Goal: Transaction & Acquisition: Purchase product/service

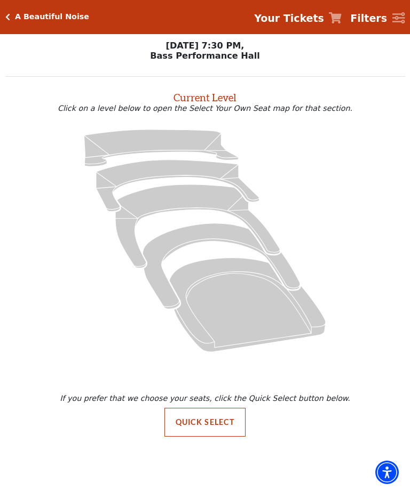
click at [205, 428] on button "Quick Select" at bounding box center [205, 422] width 82 height 29
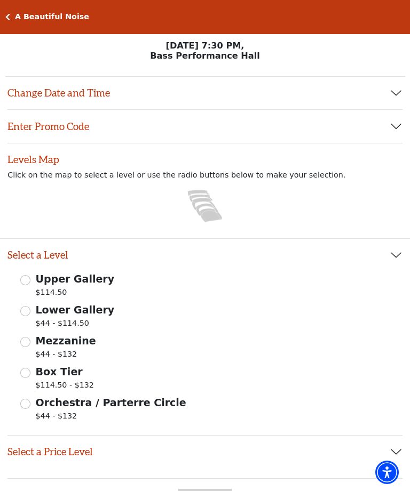
click at [29, 344] on input "Mezzanine $44 - $132" at bounding box center [25, 342] width 10 height 10
radio input "true"
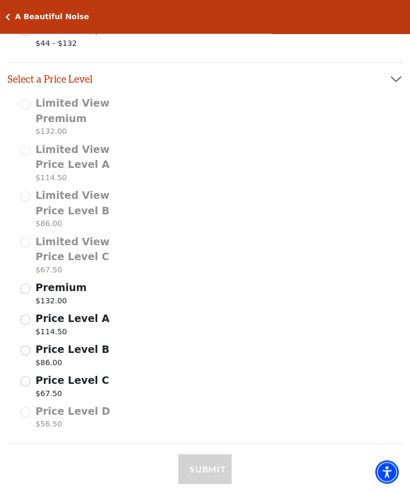
scroll to position [373, 0]
click at [25, 383] on input "Price Level C $67.50" at bounding box center [25, 382] width 10 height 10
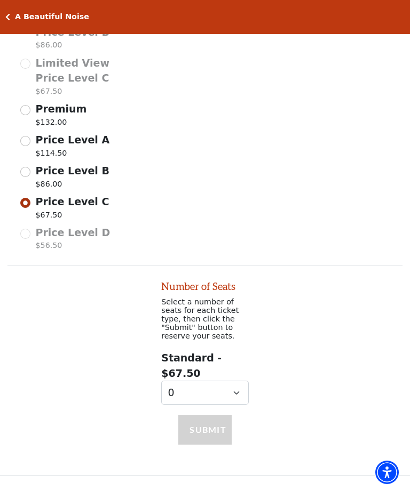
scroll to position [571, 0]
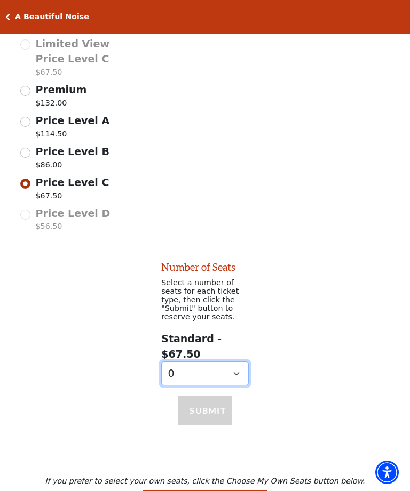
click at [237, 379] on select "0 1" at bounding box center [204, 374] width 87 height 24
click at [235, 383] on select "0 1" at bounding box center [204, 374] width 87 height 24
select select "1"
click at [237, 377] on select "0 1" at bounding box center [204, 374] width 87 height 24
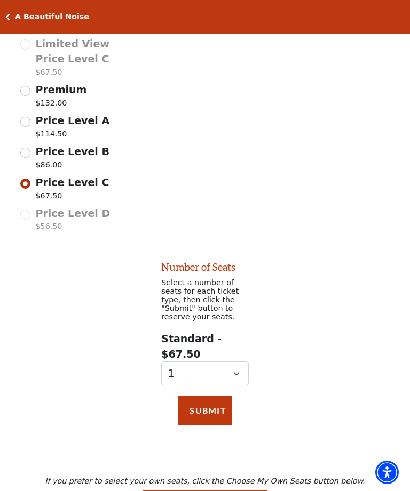
click at [23, 153] on input "Price Level B $86.00" at bounding box center [25, 153] width 10 height 10
radio input "true"
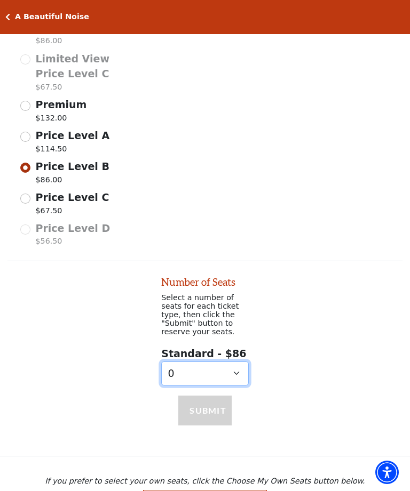
click at [245, 378] on select "0 1 2" at bounding box center [204, 374] width 87 height 24
select select "2"
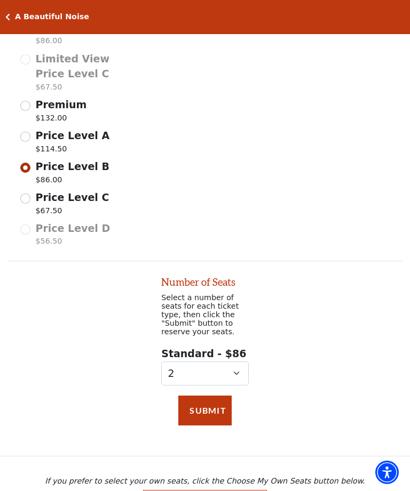
click at [211, 419] on button "Submit" at bounding box center [204, 411] width 53 height 30
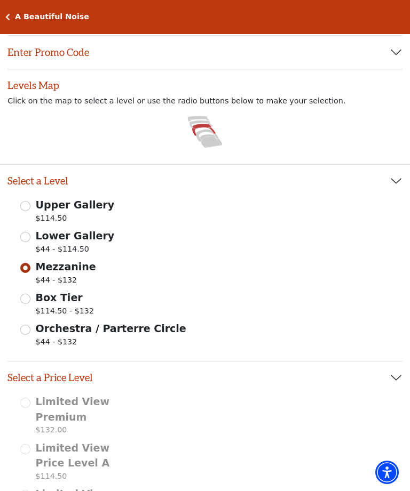
scroll to position [0, 0]
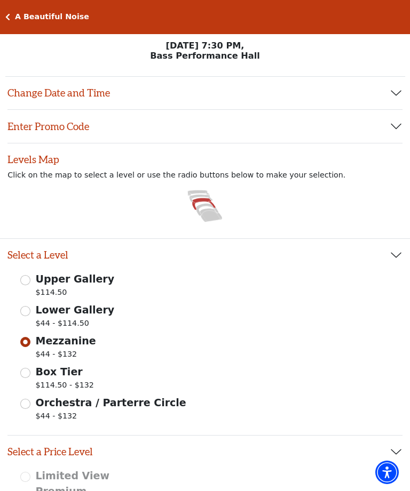
click at [19, 24] on div "A Beautiful Noise Your Tickets Filters" at bounding box center [205, 17] width 410 height 34
click at [5, 20] on icon "Click here to go back to filters" at bounding box center [7, 16] width 5 height 7
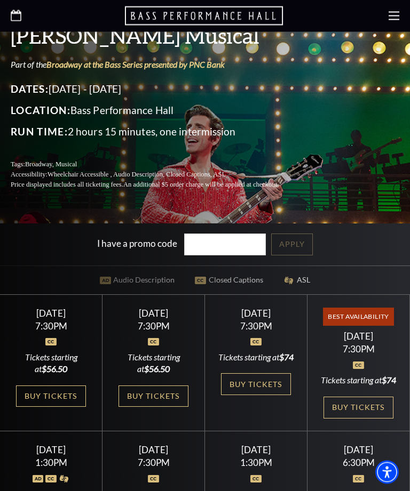
scroll to position [203, 0]
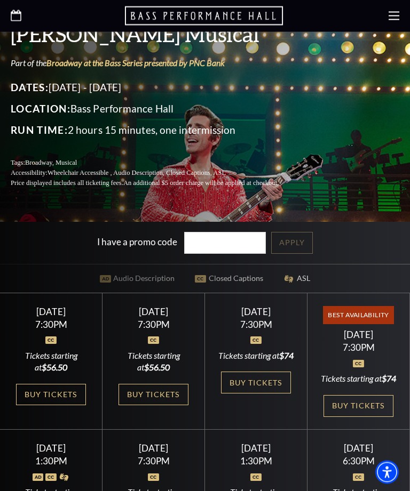
click at [158, 407] on link "Buy Tickets" at bounding box center [152, 396] width 69 height 22
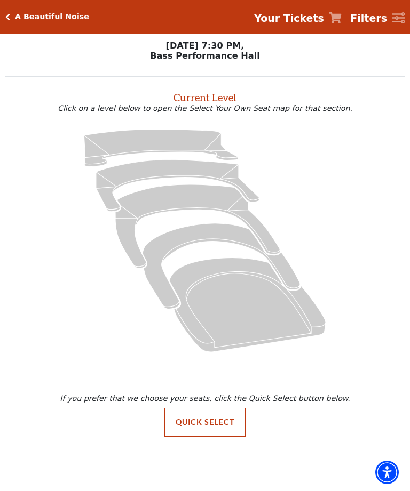
click at [166, 174] on icon "Lower Gallery - Seats Available: 20" at bounding box center [177, 186] width 163 height 52
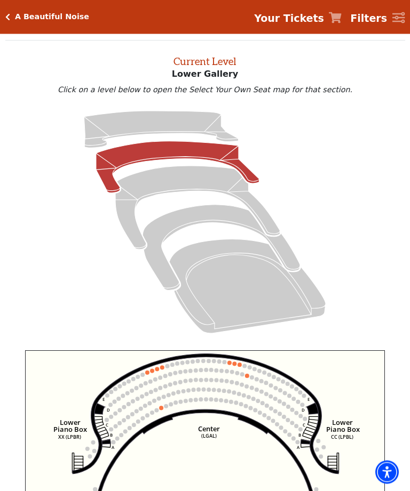
scroll to position [41, 0]
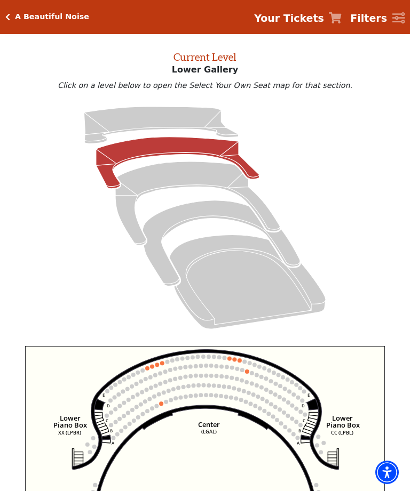
click at [176, 181] on icon "Mezzanine - Seats Available: 33" at bounding box center [197, 204] width 164 height 84
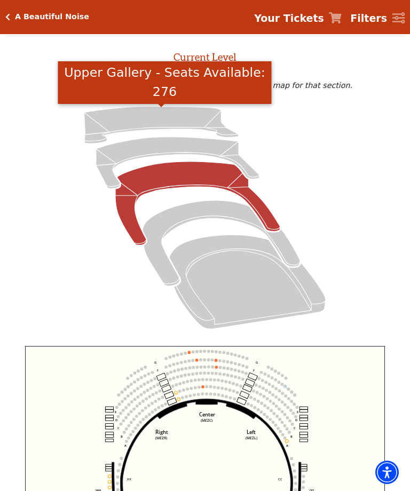
click at [161, 116] on icon "Upper Gallery - Seats Available: 276" at bounding box center [161, 125] width 154 height 37
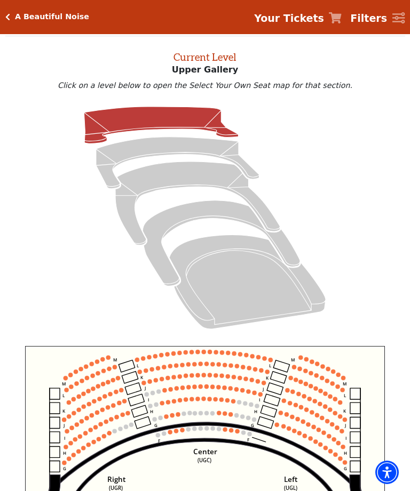
click at [238, 434] on circle at bounding box center [237, 431] width 4 height 4
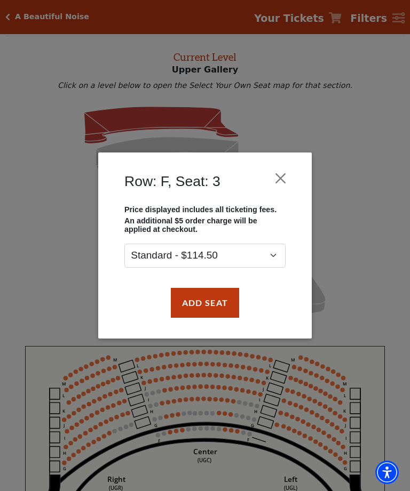
click at [222, 314] on button "Add Seat" at bounding box center [205, 303] width 68 height 30
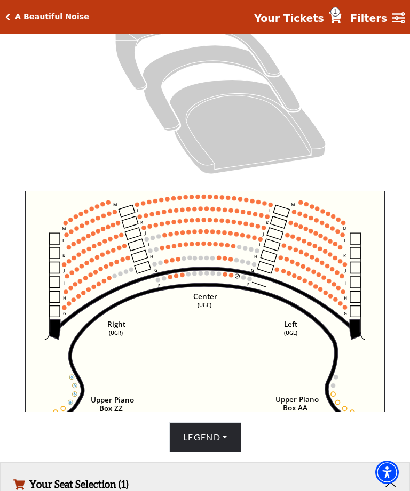
scroll to position [365, 0]
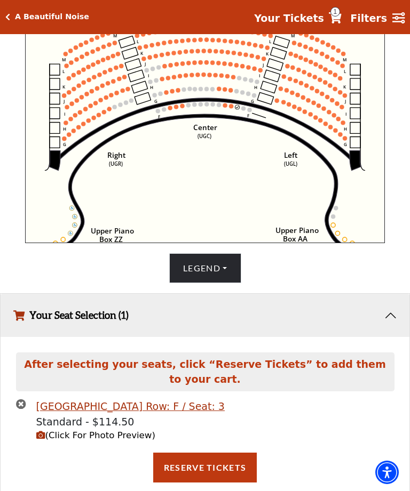
click at [231, 109] on circle at bounding box center [231, 107] width 4 height 4
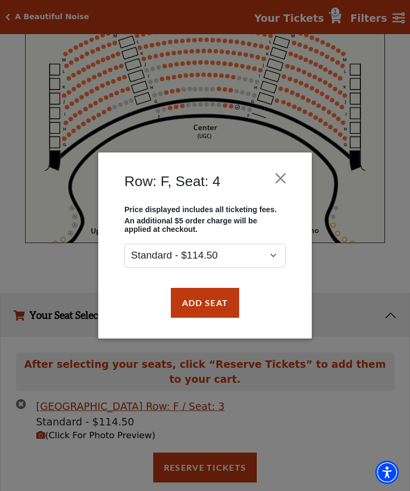
click at [217, 315] on button "Add Seat" at bounding box center [205, 303] width 68 height 30
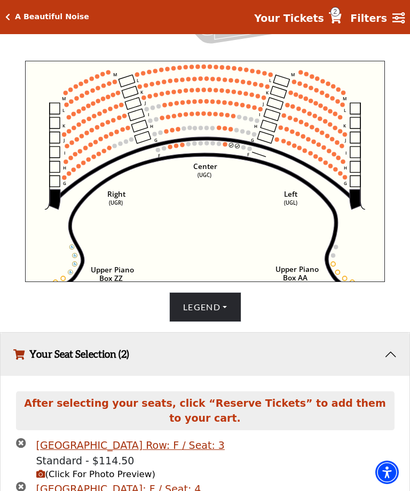
scroll to position [325, 0]
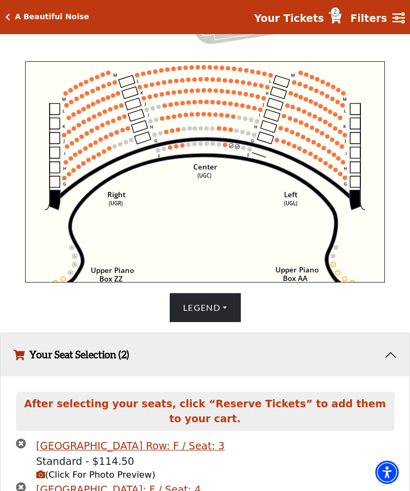
click at [14, 30] on div "A Beautiful Noise Your Tickets 2 Filters" at bounding box center [205, 17] width 410 height 34
click at [8, 13] on icon "Click here to go back to filters" at bounding box center [7, 16] width 5 height 7
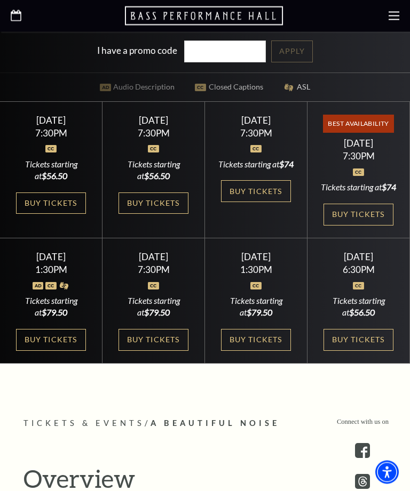
scroll to position [395, 0]
click at [52, 214] on link "Buy Tickets" at bounding box center [50, 204] width 69 height 22
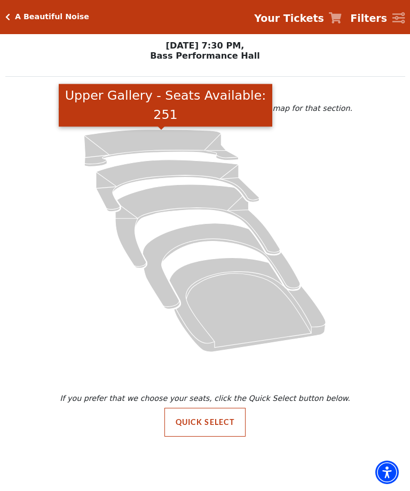
click at [155, 147] on icon "Upper Gallery - Seats Available: 251" at bounding box center [161, 148] width 154 height 37
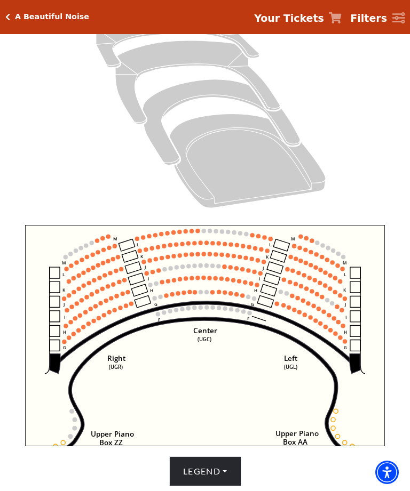
scroll to position [160, 0]
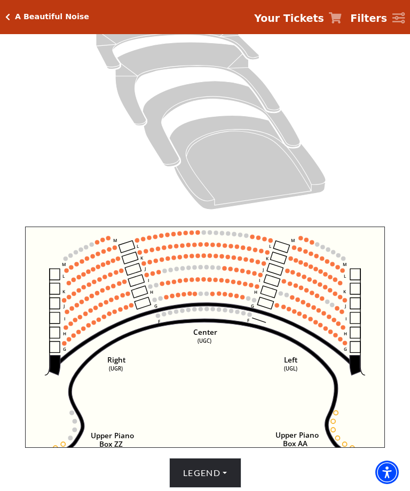
click at [212, 294] on circle at bounding box center [212, 294] width 4 height 4
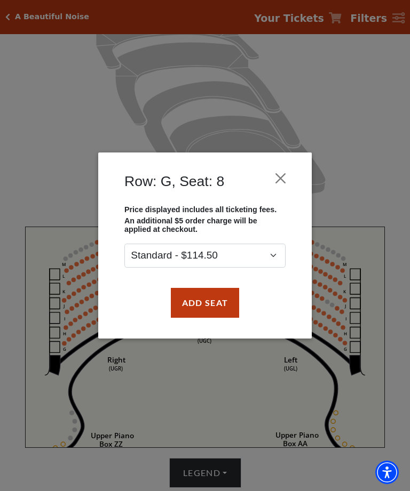
click at [284, 178] on button "Close" at bounding box center [280, 178] width 20 height 20
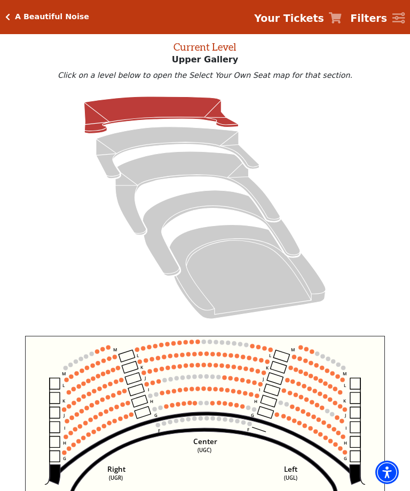
scroll to position [51, 0]
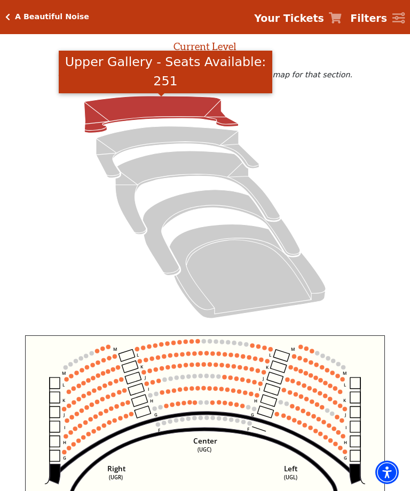
click at [169, 112] on icon "Upper Gallery - Seats Available: 251" at bounding box center [161, 114] width 154 height 37
click at [198, 343] on circle at bounding box center [197, 341] width 4 height 4
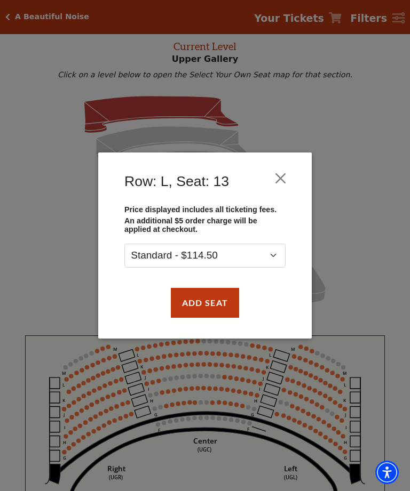
click at [281, 180] on button "Close" at bounding box center [280, 178] width 20 height 20
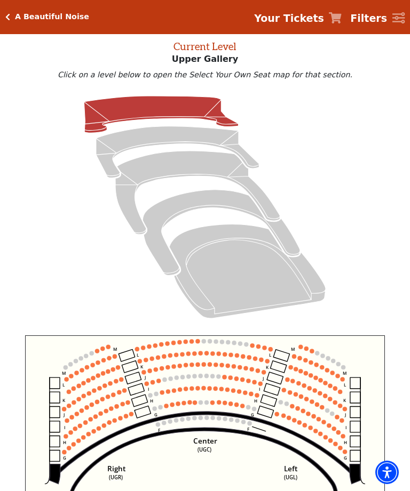
click at [110, 359] on circle at bounding box center [108, 358] width 5 height 5
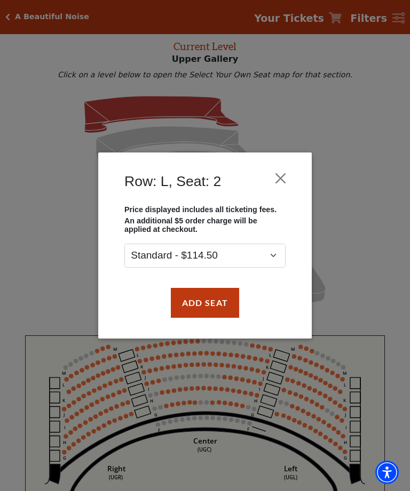
click at [277, 178] on button "Close" at bounding box center [280, 178] width 20 height 20
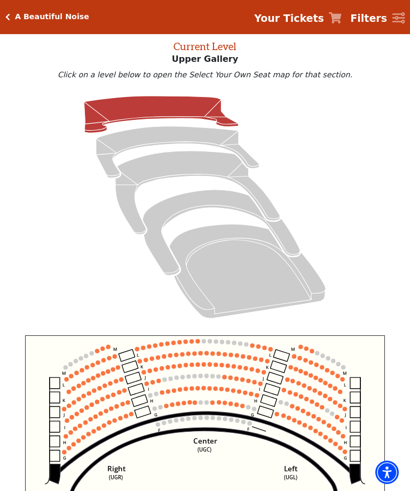
click at [73, 384] on icon "Center (UGC) Right (UGR) Left (UGL) Upper Piano Box ZZ (UPBR) Upper Piano Box A…" at bounding box center [205, 446] width 360 height 221
click at [72, 377] on circle at bounding box center [71, 377] width 4 height 4
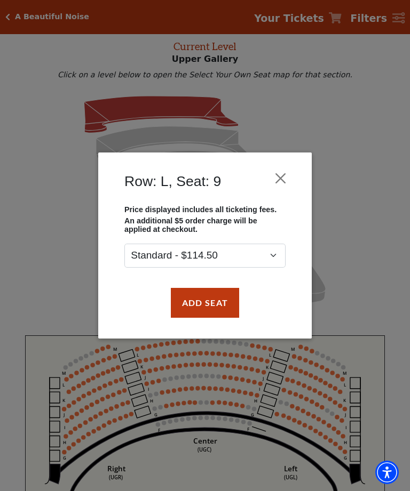
click at [286, 174] on button "Close" at bounding box center [280, 178] width 20 height 20
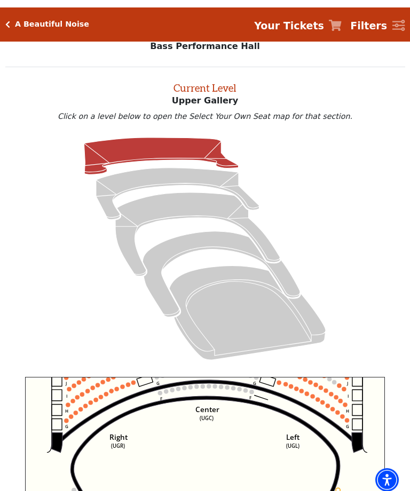
scroll to position [0, 0]
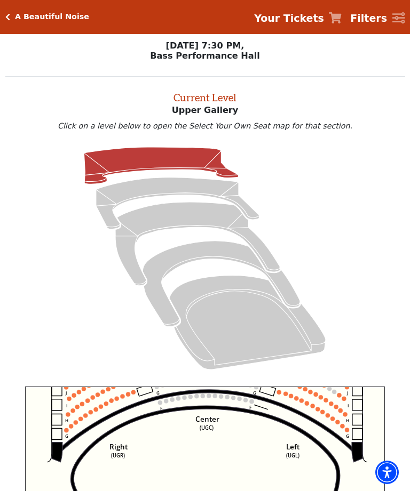
click at [6, 25] on div "A Beautiful Noise Your Tickets Filters" at bounding box center [205, 17] width 410 height 34
click at [7, 15] on icon "Click here to go back to filters" at bounding box center [7, 16] width 5 height 7
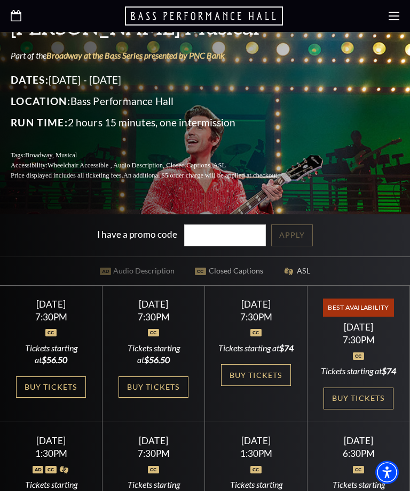
scroll to position [210, 0]
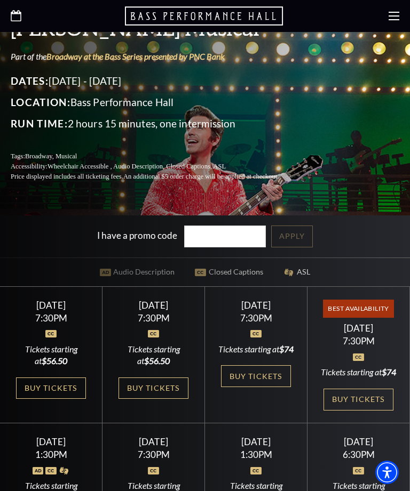
click at [50, 400] on link "Buy Tickets" at bounding box center [50, 389] width 69 height 22
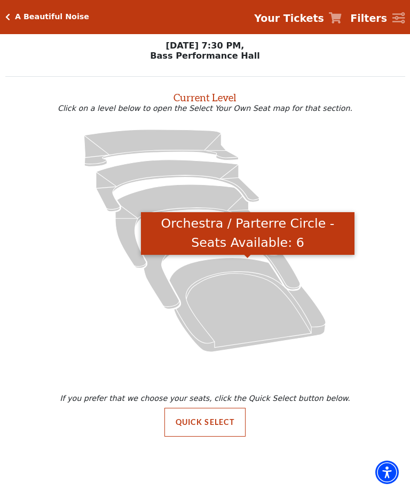
click at [232, 315] on icon "Orchestra / Parterre Circle - Seats Available: 6" at bounding box center [247, 305] width 156 height 94
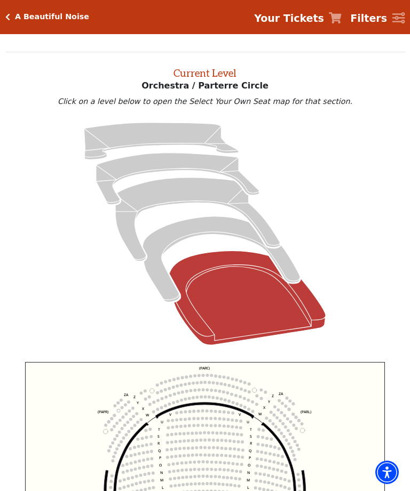
scroll to position [41, 0]
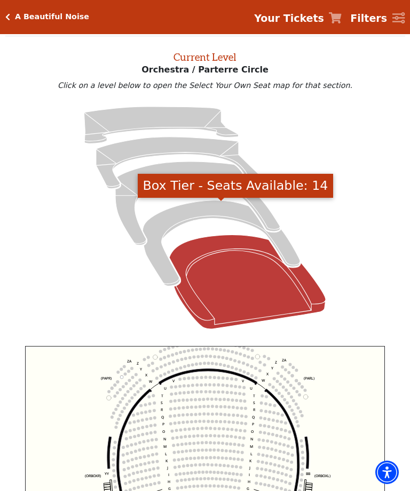
click at [210, 213] on icon "Box Tier - Seats Available: 14" at bounding box center [220, 244] width 157 height 86
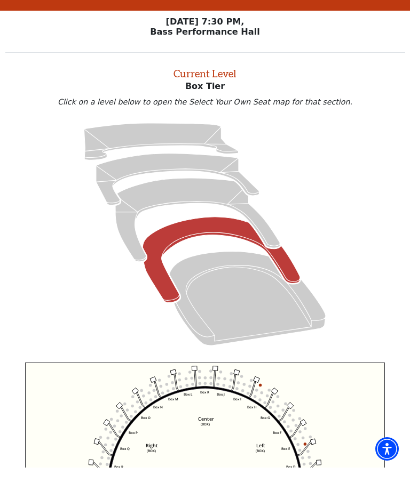
scroll to position [24, 0]
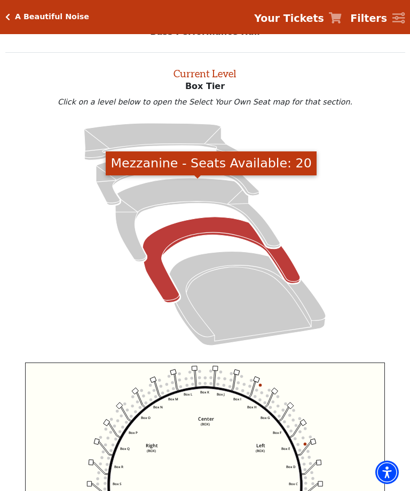
click at [197, 192] on icon "Mezzanine - Seats Available: 20" at bounding box center [197, 220] width 164 height 84
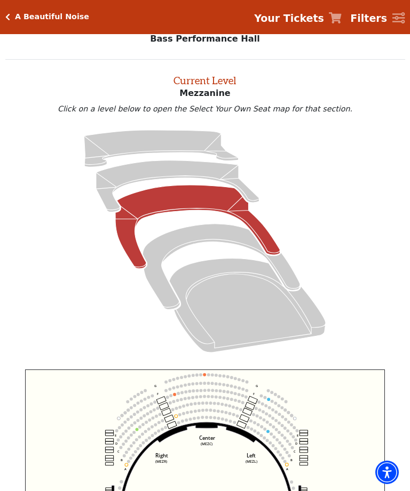
scroll to position [41, 0]
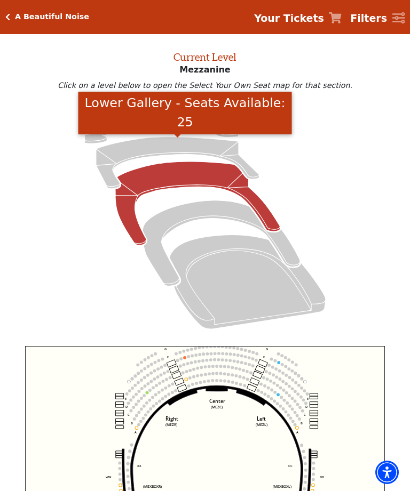
click at [182, 151] on icon "Lower Gallery - Seats Available: 25" at bounding box center [177, 163] width 163 height 52
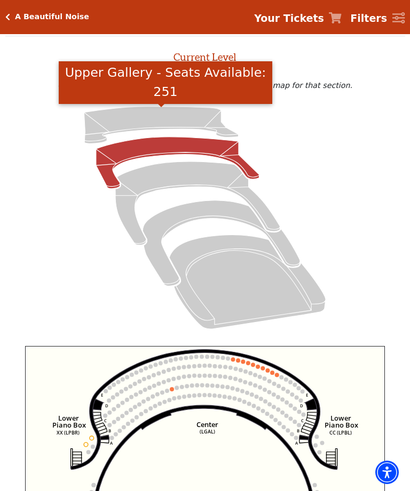
click at [167, 113] on icon "Upper Gallery - Seats Available: 251" at bounding box center [161, 125] width 154 height 37
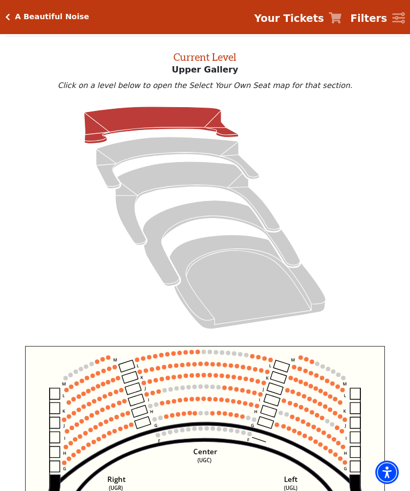
click at [17, 17] on h5 "A Beautiful Noise" at bounding box center [52, 16] width 74 height 9
click at [23, 21] on h5 "A Beautiful Noise" at bounding box center [52, 16] width 74 height 9
click at [9, 19] on icon "Click here to go back to filters" at bounding box center [7, 16] width 5 height 7
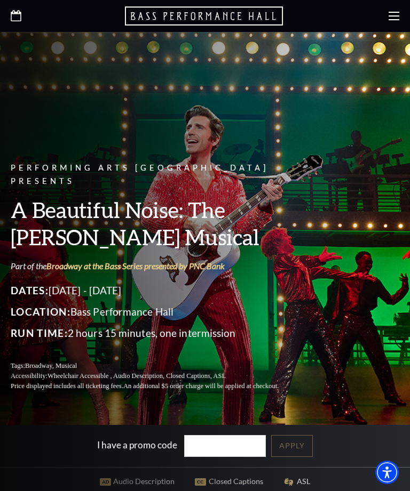
click at [34, 27] on div at bounding box center [205, 16] width 410 height 32
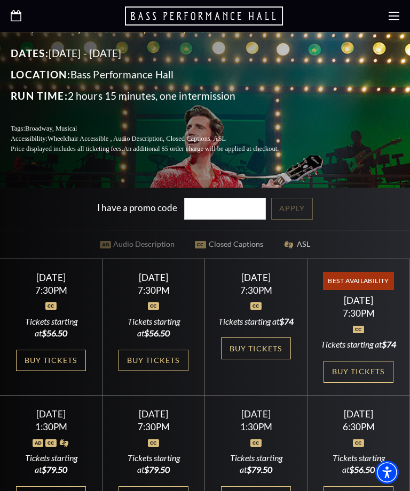
scroll to position [236, 0]
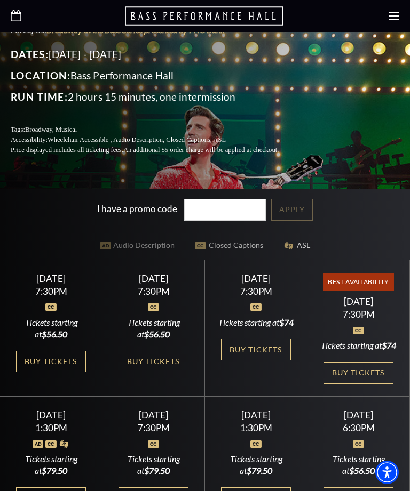
click at [157, 373] on link "Buy Tickets" at bounding box center [152, 362] width 69 height 22
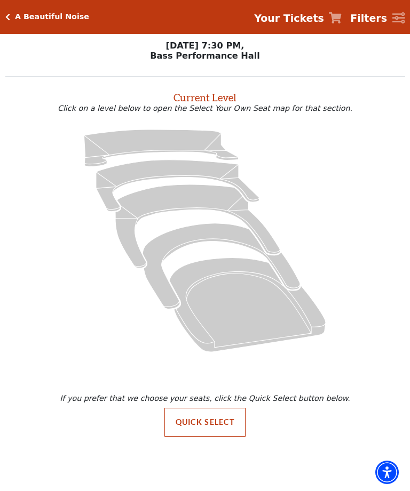
click at [165, 173] on icon "Lower Gallery - Seats Available: 20" at bounding box center [177, 186] width 163 height 52
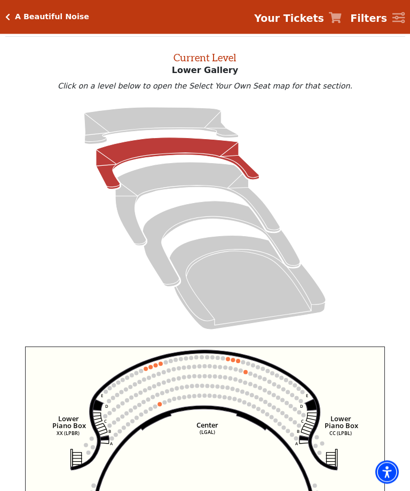
scroll to position [41, 0]
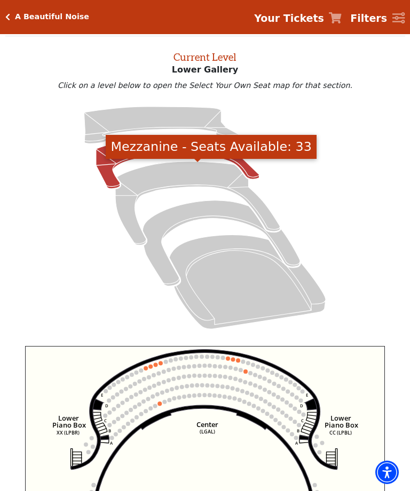
click at [187, 172] on icon "Mezzanine - Seats Available: 33" at bounding box center [197, 204] width 164 height 84
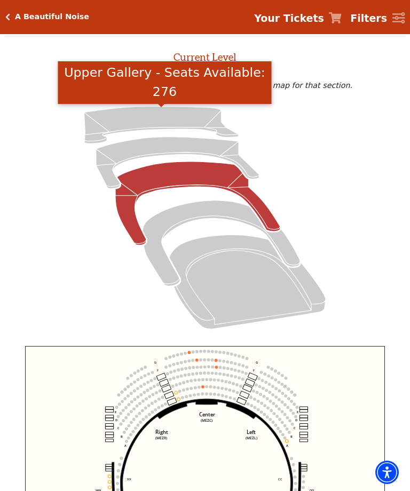
click at [167, 118] on icon "Upper Gallery - Seats Available: 276" at bounding box center [161, 125] width 154 height 37
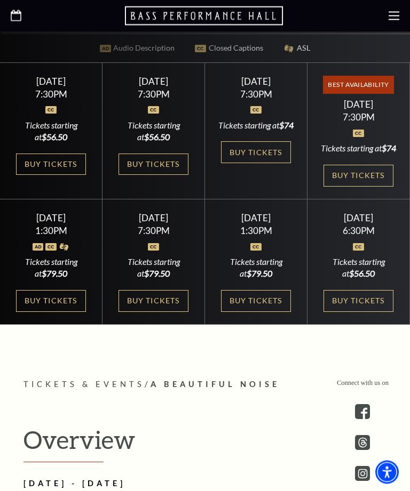
scroll to position [434, 0]
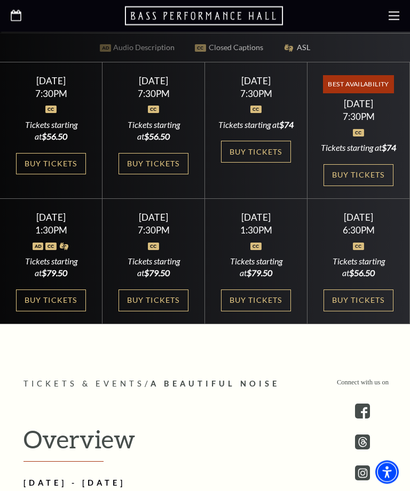
click at [51, 312] on link "Buy Tickets" at bounding box center [50, 301] width 69 height 22
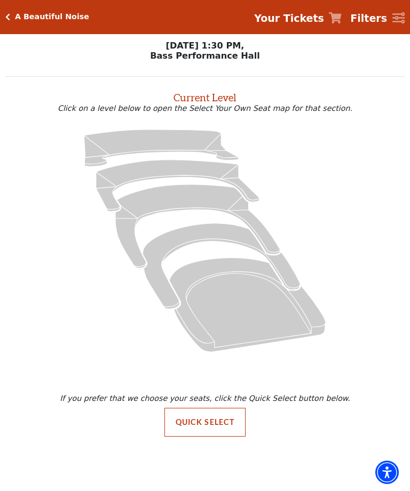
click at [154, 139] on icon "Upper Gallery - Seats Available: 250" at bounding box center [161, 148] width 154 height 37
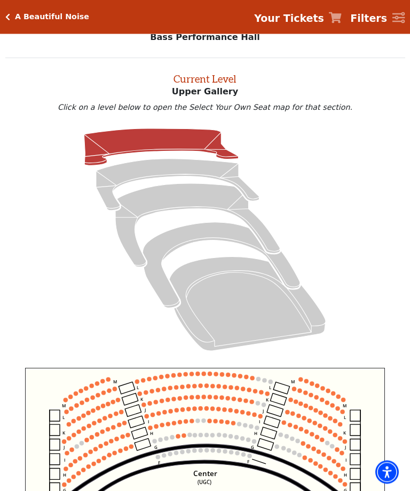
scroll to position [41, 0]
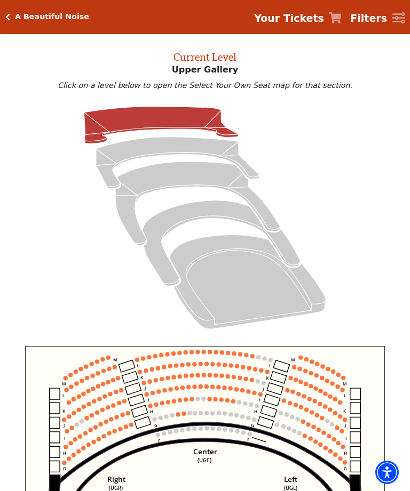
click at [188, 416] on use "Seat Selected" at bounding box center [189, 413] width 5 height 5
click at [184, 416] on circle at bounding box center [183, 414] width 4 height 4
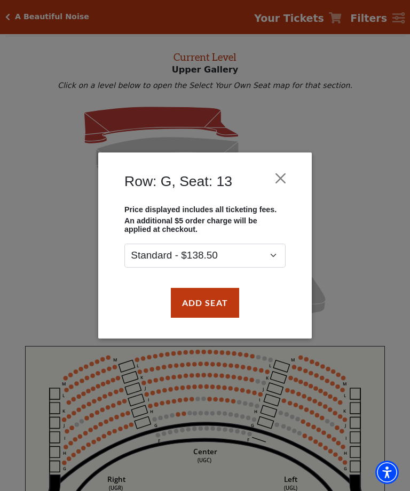
click at [281, 180] on button "Close" at bounding box center [280, 178] width 20 height 20
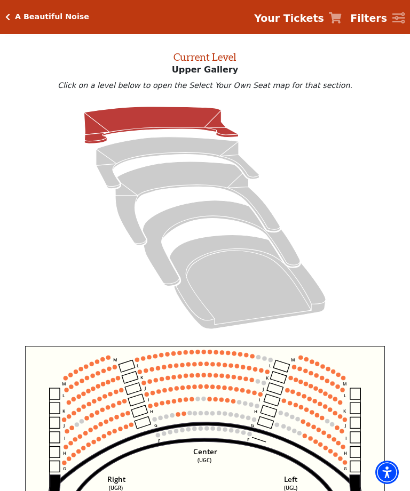
click at [180, 150] on icon "Lower Gallery - Seats Available: 22" at bounding box center [177, 163] width 163 height 52
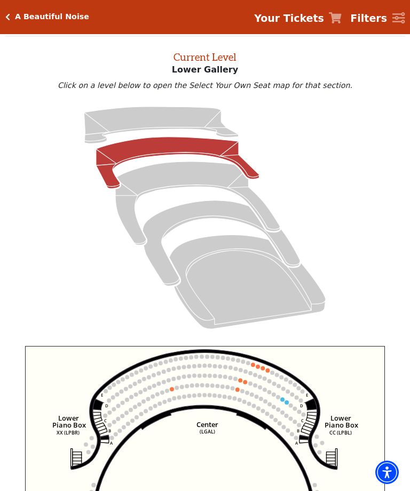
click at [188, 180] on icon "Mezzanine - Seats Available: 5" at bounding box center [197, 204] width 164 height 84
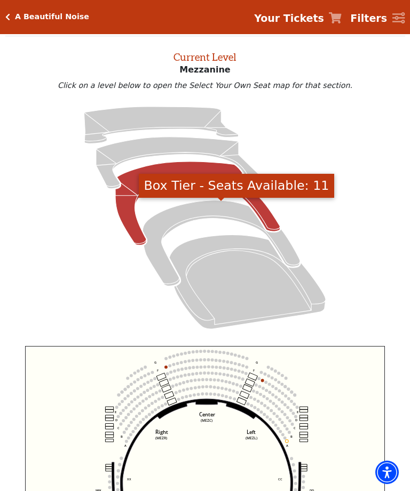
click at [202, 219] on icon "Box Tier - Seats Available: 11" at bounding box center [220, 244] width 157 height 86
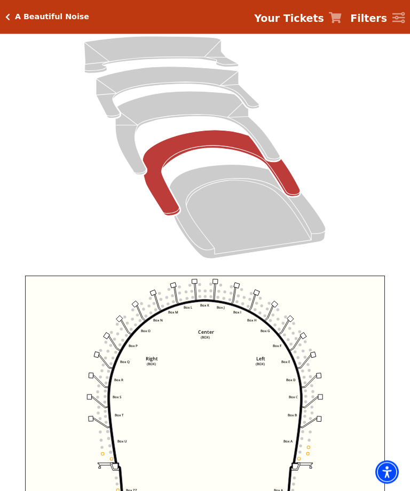
scroll to position [122, 0]
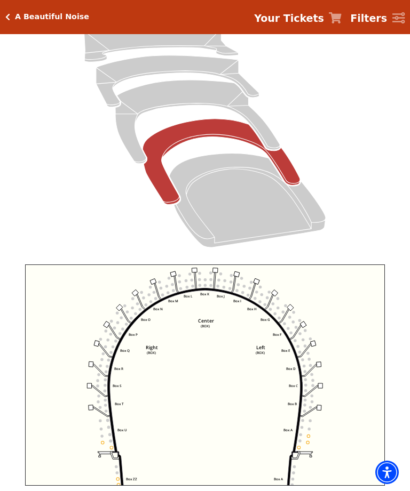
click at [206, 133] on icon "Box Tier - Seats Available: 11" at bounding box center [220, 162] width 157 height 86
click at [178, 140] on icon "Box Tier - Seats Available: 11" at bounding box center [220, 162] width 157 height 86
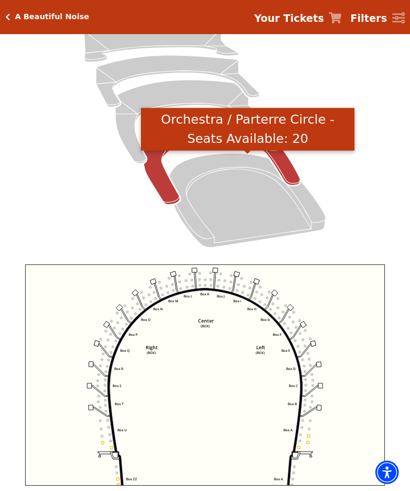
click at [249, 219] on icon "Orchestra / Parterre Circle - Seats Available: 20" at bounding box center [247, 201] width 156 height 94
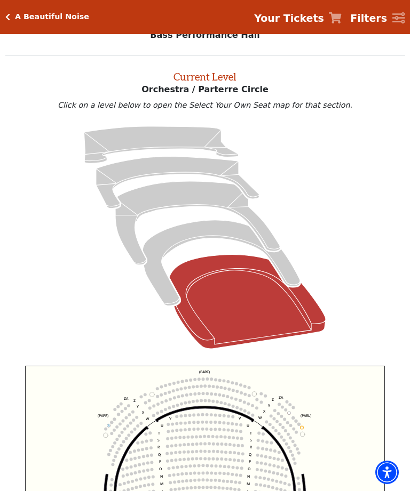
scroll to position [0, 0]
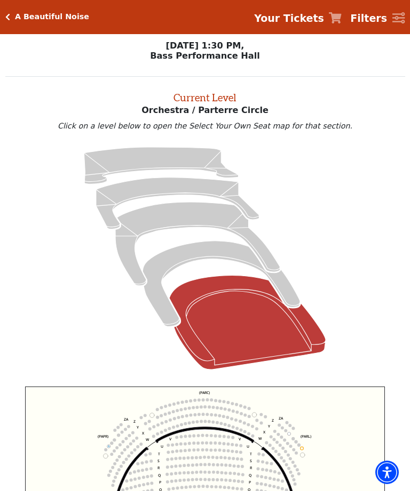
click at [7, 19] on icon "Click here to go back to filters" at bounding box center [7, 16] width 5 height 7
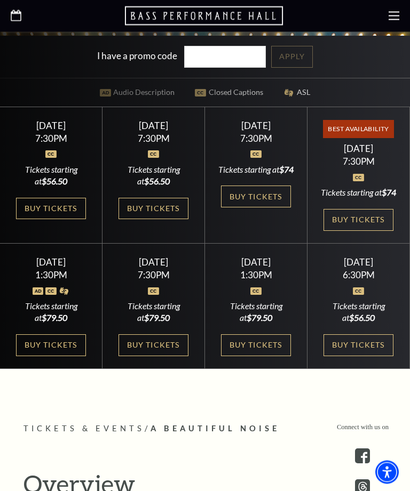
scroll to position [389, 0]
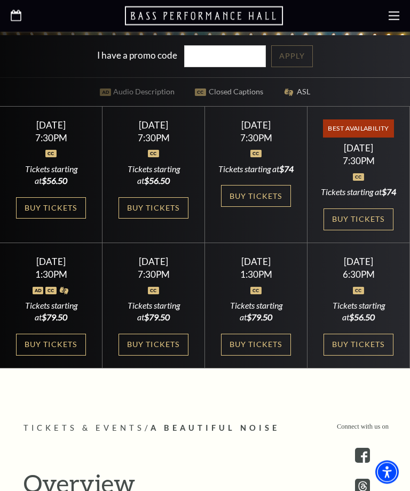
click at [362, 356] on link "Buy Tickets" at bounding box center [357, 346] width 69 height 22
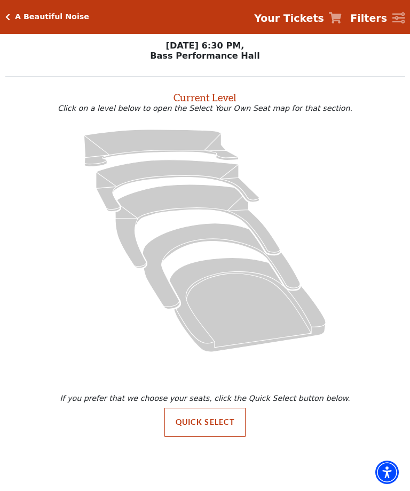
click at [186, 145] on icon "Upper Gallery - Seats Available: 295" at bounding box center [161, 148] width 154 height 37
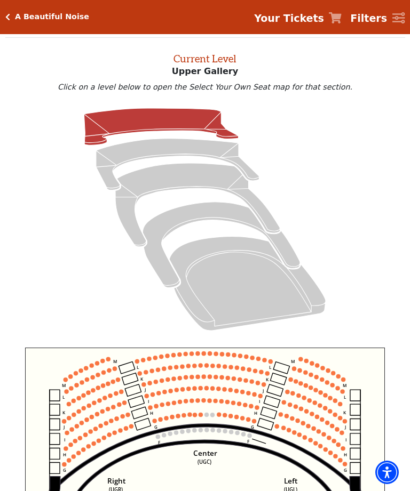
scroll to position [41, 0]
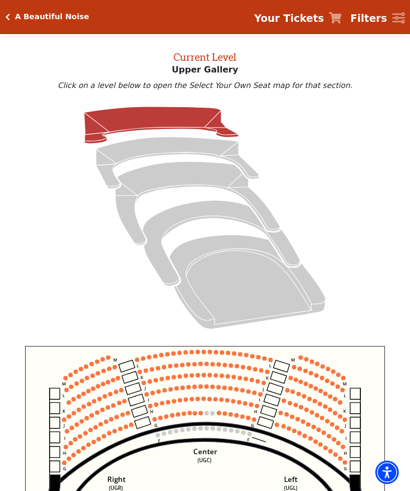
click at [202, 415] on circle at bounding box center [200, 413] width 4 height 4
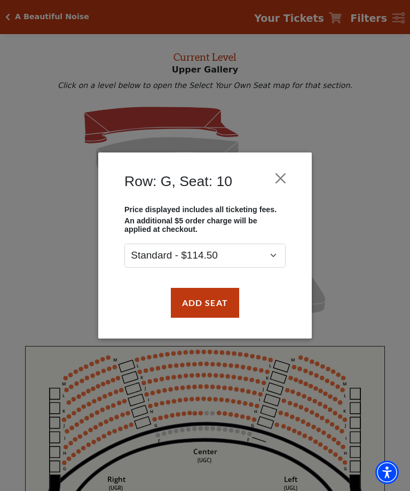
click at [289, 178] on button "Close" at bounding box center [280, 178] width 20 height 20
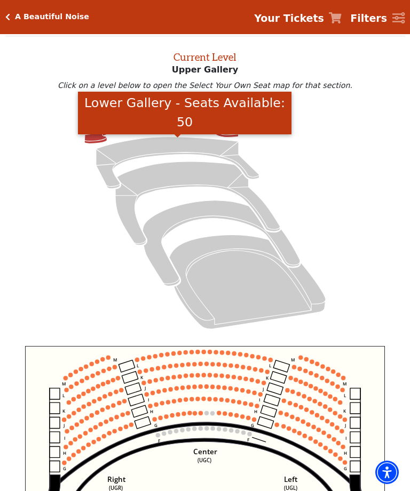
click at [187, 153] on icon "Lower Gallery - Seats Available: 50" at bounding box center [177, 163] width 163 height 52
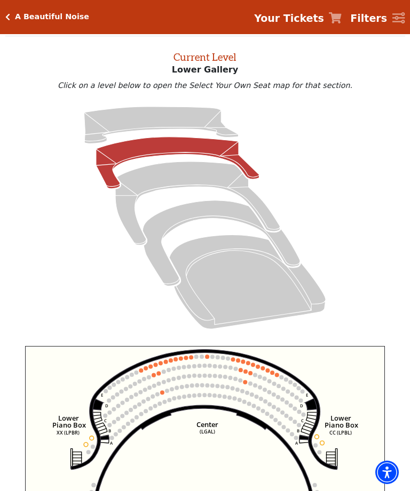
click at [190, 180] on icon "Mezzanine - Seats Available: 33" at bounding box center [197, 204] width 164 height 84
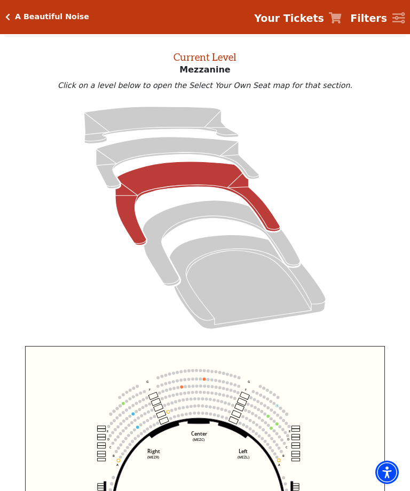
click at [19, 22] on div "A Beautiful Noise Your Tickets Filters" at bounding box center [205, 17] width 410 height 34
click at [18, 23] on div "A Beautiful Noise Your Tickets Filters" at bounding box center [205, 17] width 410 height 34
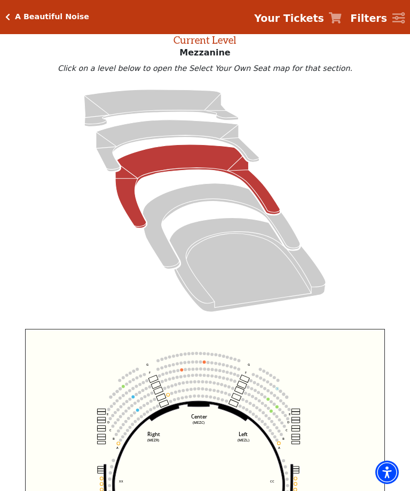
scroll to position [61, 0]
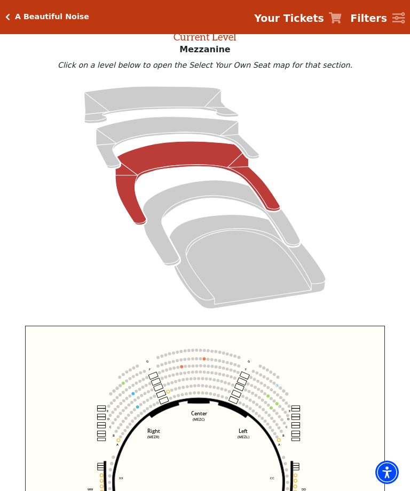
click at [15, 20] on h5 "A Beautiful Noise" at bounding box center [52, 16] width 74 height 9
click at [8, 18] on icon "Click here to go back to filters" at bounding box center [7, 16] width 5 height 7
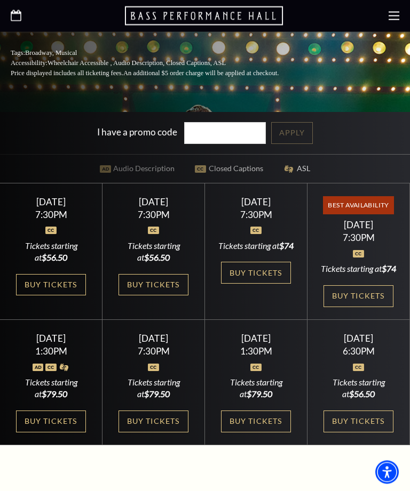
scroll to position [319, 0]
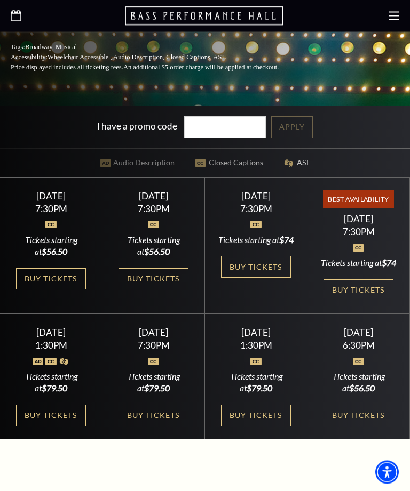
click at [165, 291] on link "Buy Tickets" at bounding box center [152, 280] width 69 height 22
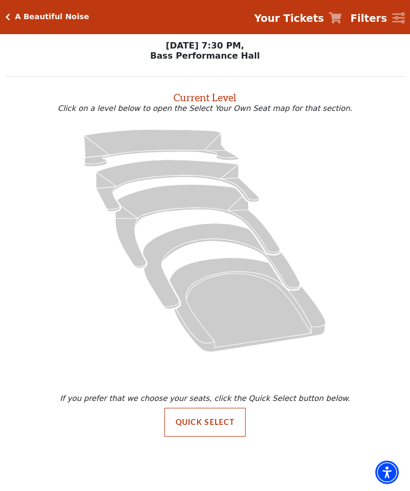
click at [176, 142] on icon "Upper Gallery - Seats Available: 276" at bounding box center [161, 148] width 154 height 37
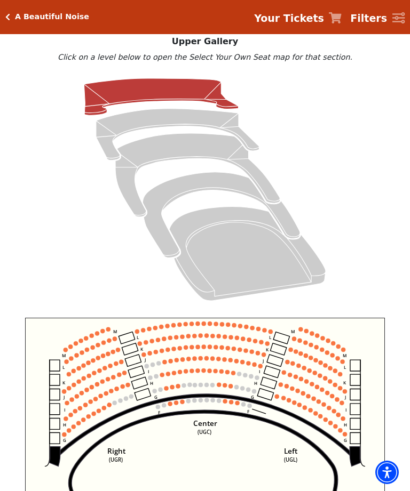
scroll to position [67, 0]
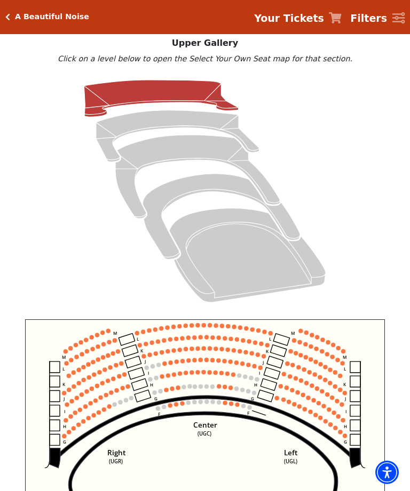
click at [242, 409] on circle at bounding box center [243, 406] width 4 height 4
click at [237, 407] on circle at bounding box center [237, 405] width 4 height 4
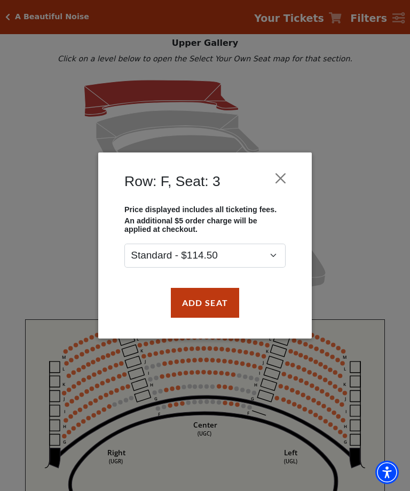
click at [284, 178] on button "Close" at bounding box center [280, 178] width 20 height 20
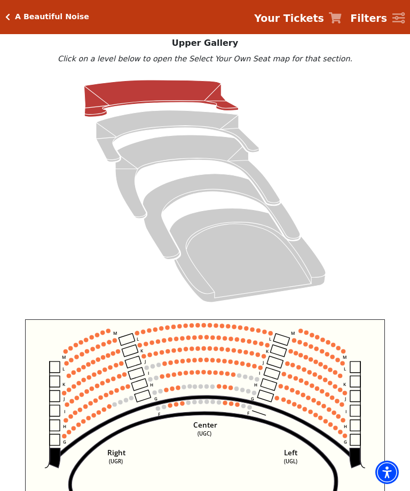
click at [220, 404] on circle at bounding box center [219, 403] width 4 height 4
click at [220, 415] on icon at bounding box center [204, 486] width 309 height 149
click at [225, 403] on circle at bounding box center [225, 403] width 4 height 4
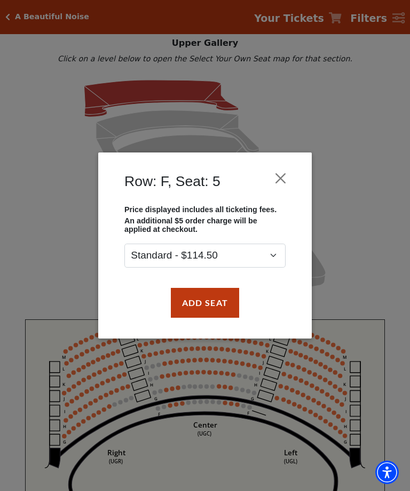
click at [230, 309] on button "Add Seat" at bounding box center [205, 303] width 68 height 30
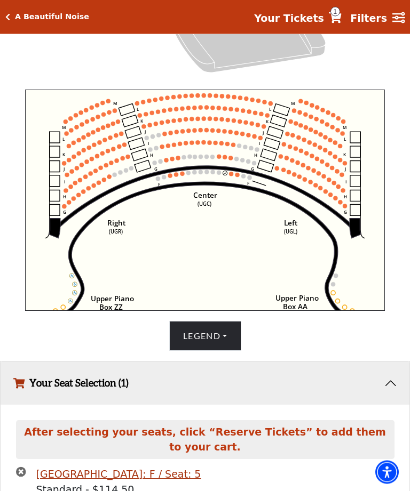
scroll to position [331, 0]
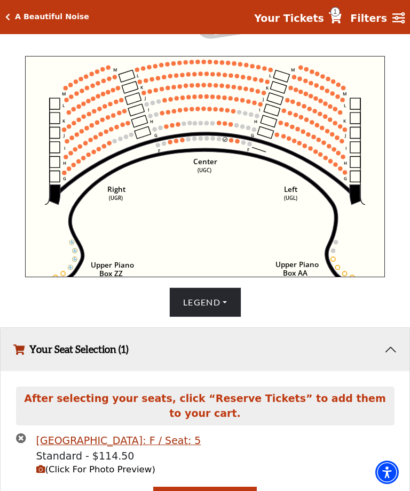
click at [234, 128] on circle at bounding box center [236, 125] width 4 height 4
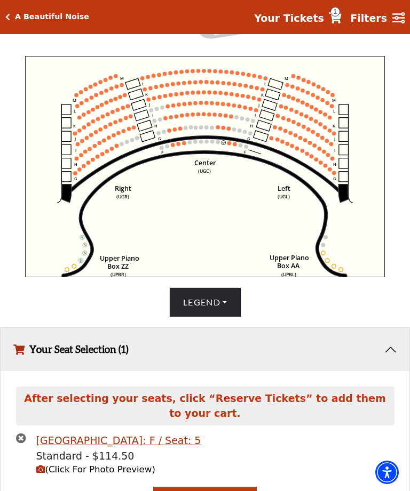
click at [304, 150] on icon "Center (UGC) Right (UGR) Left (UGL) Upper Piano Box ZZ (UPBR) Upper Piano Box A…" at bounding box center [205, 166] width 360 height 221
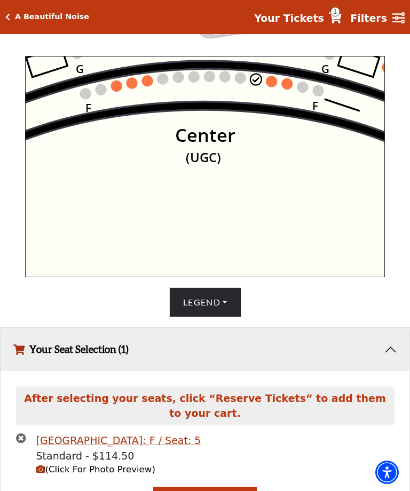
click at [271, 85] on circle at bounding box center [271, 81] width 11 height 11
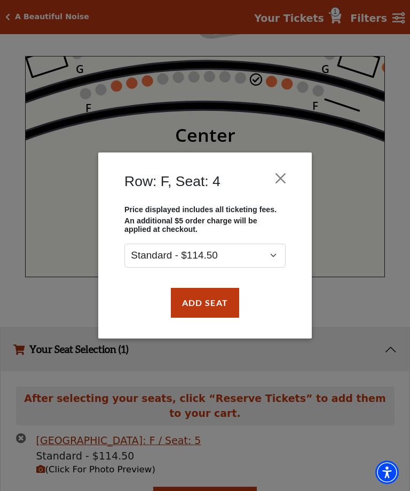
click at [228, 314] on button "Add Seat" at bounding box center [205, 303] width 68 height 30
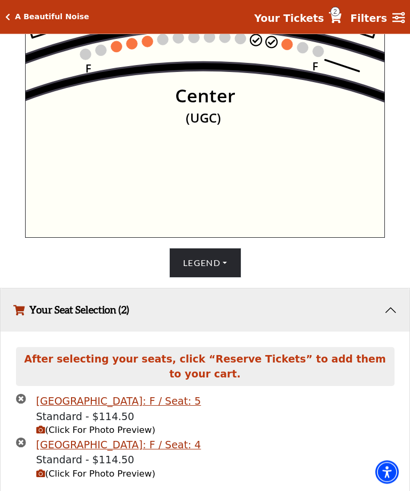
scroll to position [373, 0]
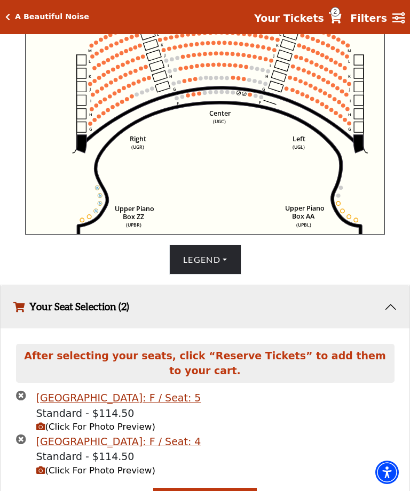
click at [338, 21] on icon "Your Tickets" at bounding box center [335, 17] width 13 height 11
click at [341, 15] on icon "Your Tickets" at bounding box center [335, 17] width 13 height 11
click at [305, 25] on span "Your Tickets" at bounding box center [289, 18] width 70 height 15
click at [341, 17] on icon "Your Tickets" at bounding box center [335, 17] width 13 height 11
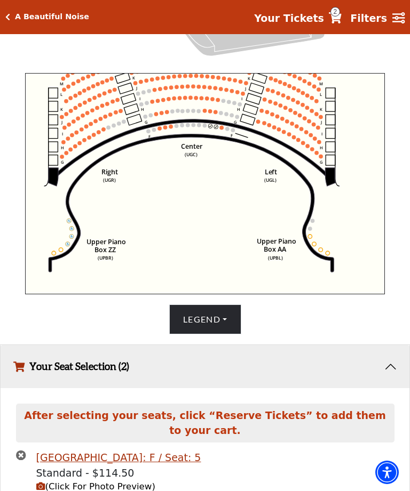
scroll to position [313, 0]
click at [341, 18] on icon "Your Tickets" at bounding box center [335, 17] width 13 height 11
click at [340, 15] on span "2" at bounding box center [335, 12] width 10 height 10
click at [308, 22] on strong "Your Tickets" at bounding box center [289, 18] width 70 height 12
click at [340, 14] on span "2" at bounding box center [335, 12] width 10 height 10
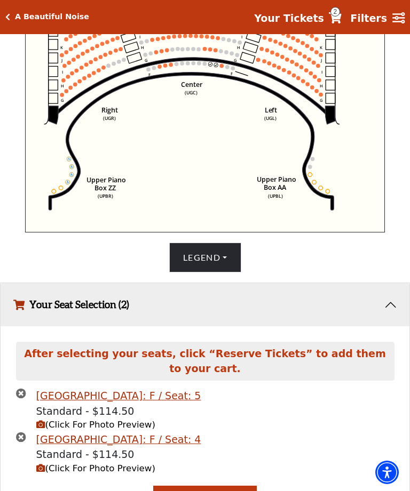
scroll to position [376, 0]
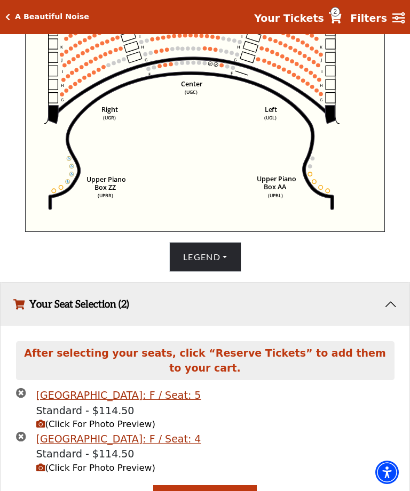
click at [202, 491] on button "Reserve Tickets" at bounding box center [205, 500] width 104 height 30
click at [341, 17] on icon "Your Tickets" at bounding box center [335, 17] width 13 height 11
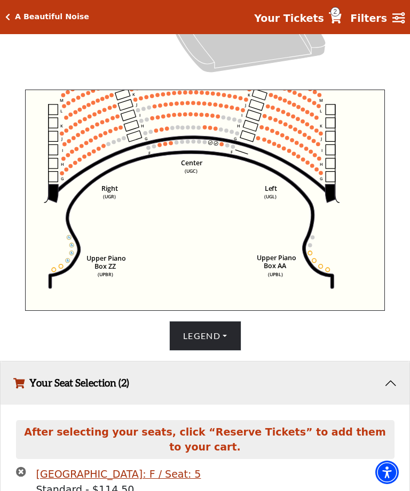
scroll to position [295, 0]
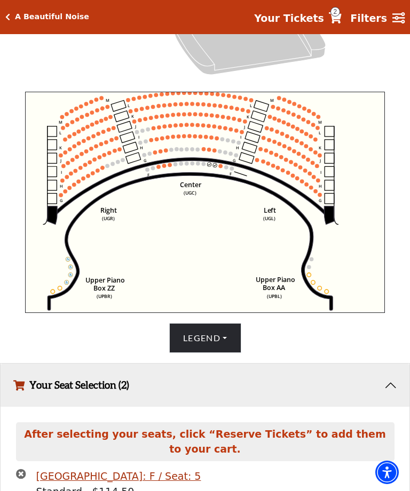
click at [379, 313] on icon "Center (UGC) Right (UGR) Left (UGL) Upper Piano Box ZZ (UPBR) Upper Piano Box A…" at bounding box center [205, 202] width 360 height 221
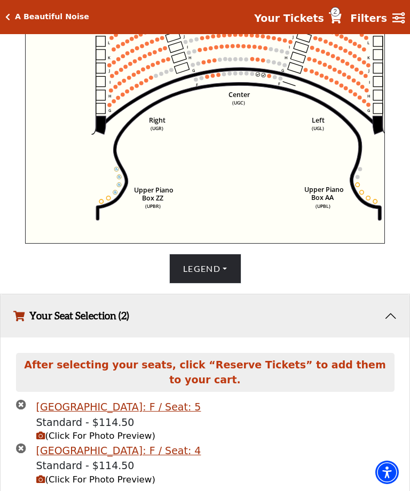
scroll to position [400, 0]
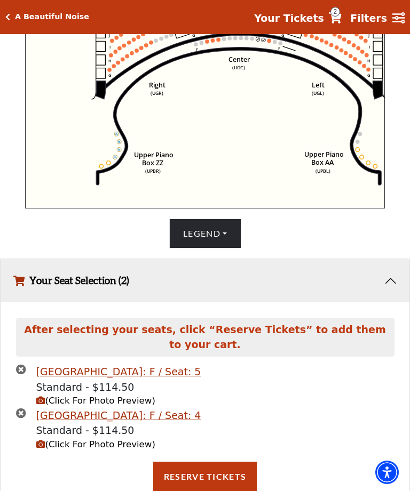
click at [14, 28] on div "A Beautiful Noise Your Tickets 2 Filters" at bounding box center [205, 17] width 410 height 34
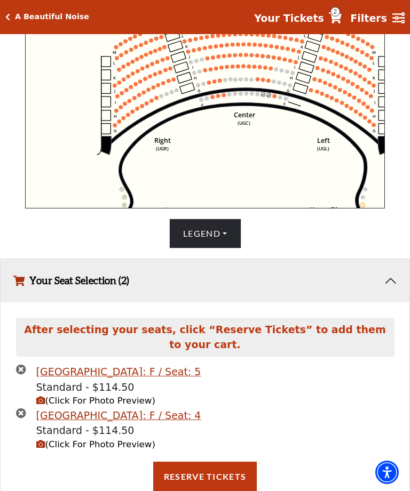
click at [15, 17] on h5 "A Beautiful Noise" at bounding box center [52, 16] width 74 height 9
click at [20, 15] on h5 "A Beautiful Noise" at bounding box center [52, 16] width 74 height 9
click at [22, 15] on h5 "A Beautiful Noise" at bounding box center [52, 16] width 74 height 9
click at [18, 18] on h5 "A Beautiful Noise" at bounding box center [52, 16] width 74 height 9
click at [13, 16] on div "A Beautiful Noise" at bounding box center [49, 16] width 79 height 9
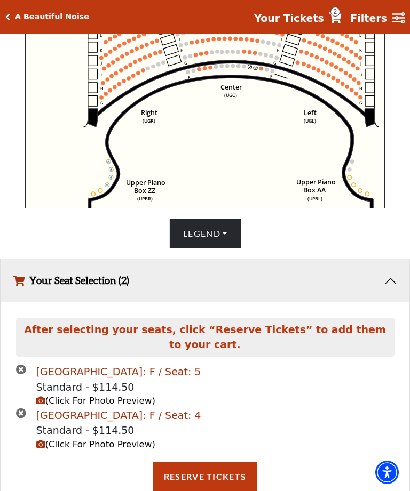
click at [18, 27] on div "A Beautiful Noise Your Tickets 2 Filters" at bounding box center [205, 17] width 410 height 34
click at [12, 27] on div "A Beautiful Noise Your Tickets 2 Filters" at bounding box center [205, 17] width 410 height 34
click at [23, 29] on div "A Beautiful Noise Your Tickets 2 Filters" at bounding box center [205, 17] width 410 height 34
click at [8, 16] on icon "Click here to go back to filters" at bounding box center [7, 16] width 5 height 7
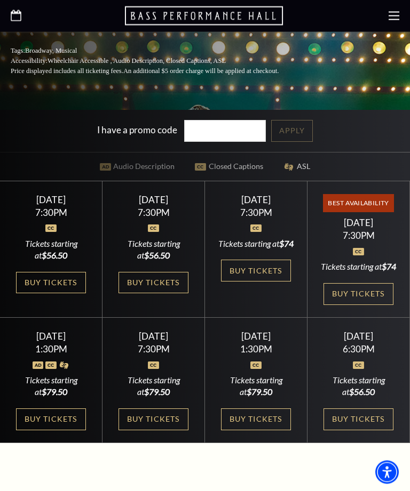
scroll to position [316, 0]
